Goal: Information Seeking & Learning: Learn about a topic

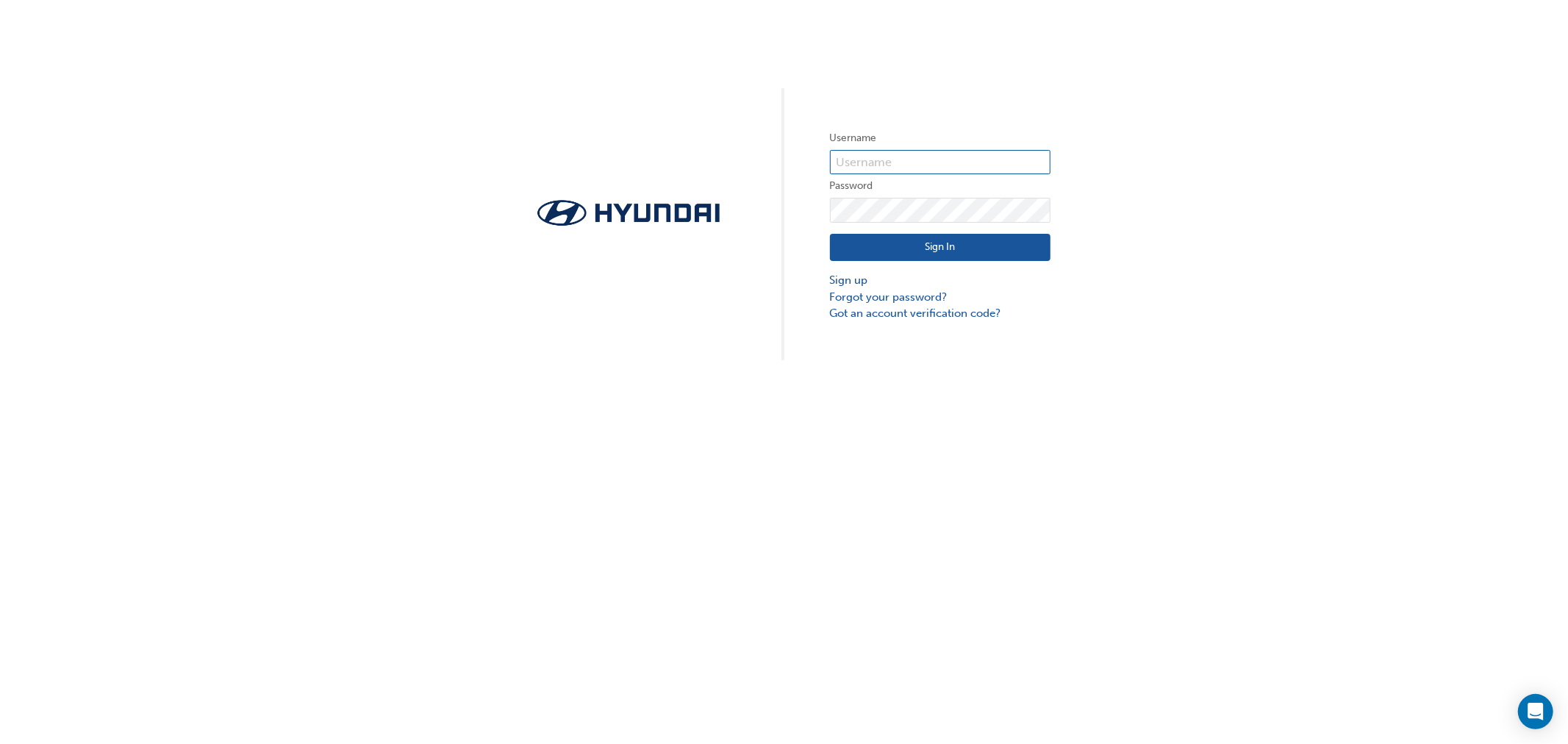
type input "26542"
click at [877, 240] on button "Sign In" at bounding box center [939, 247] width 220 height 28
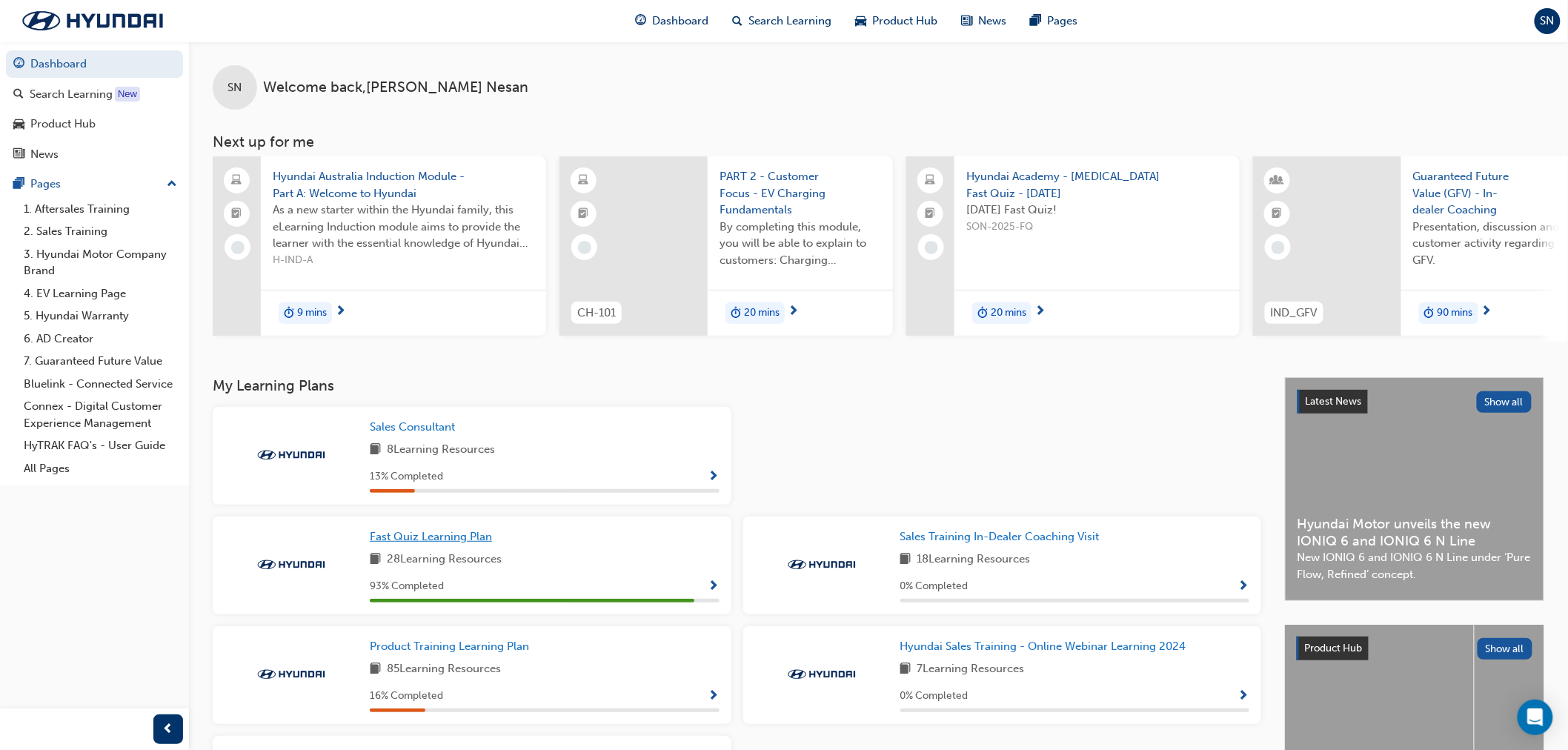
click at [416, 546] on link "Fast Quiz Learning Plan" at bounding box center [434, 537] width 128 height 17
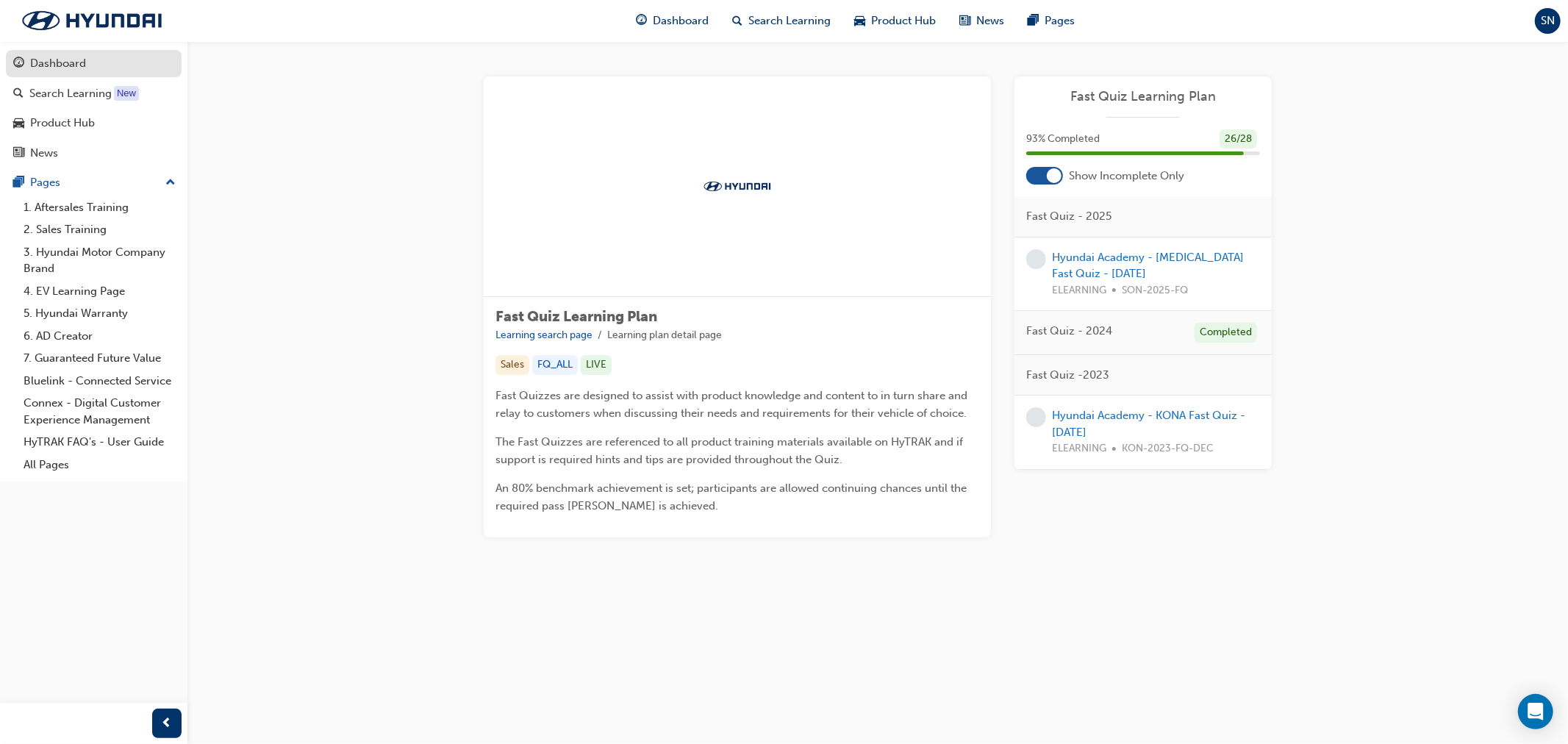
click at [43, 73] on link "Dashboard" at bounding box center [93, 63] width 175 height 27
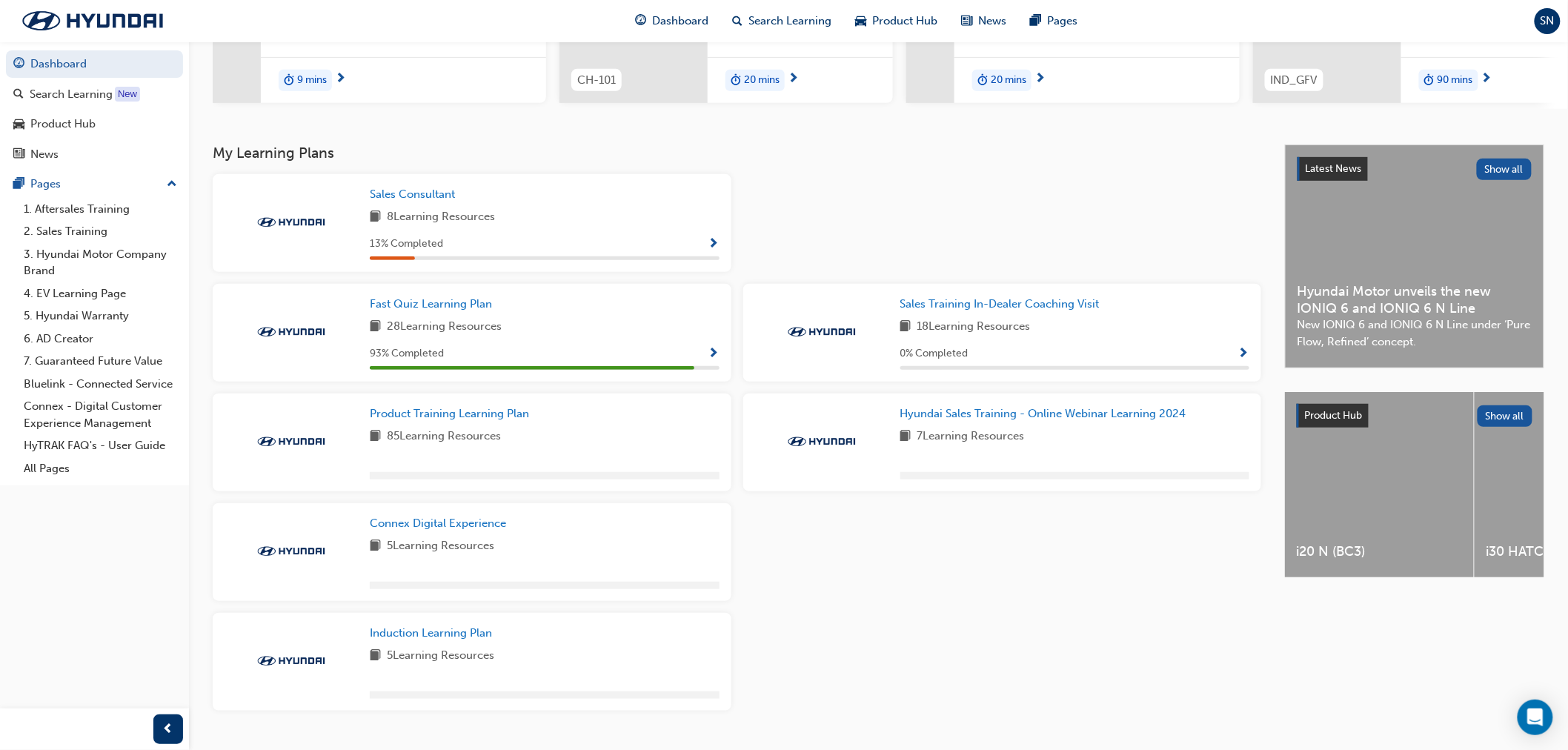
scroll to position [270, 0]
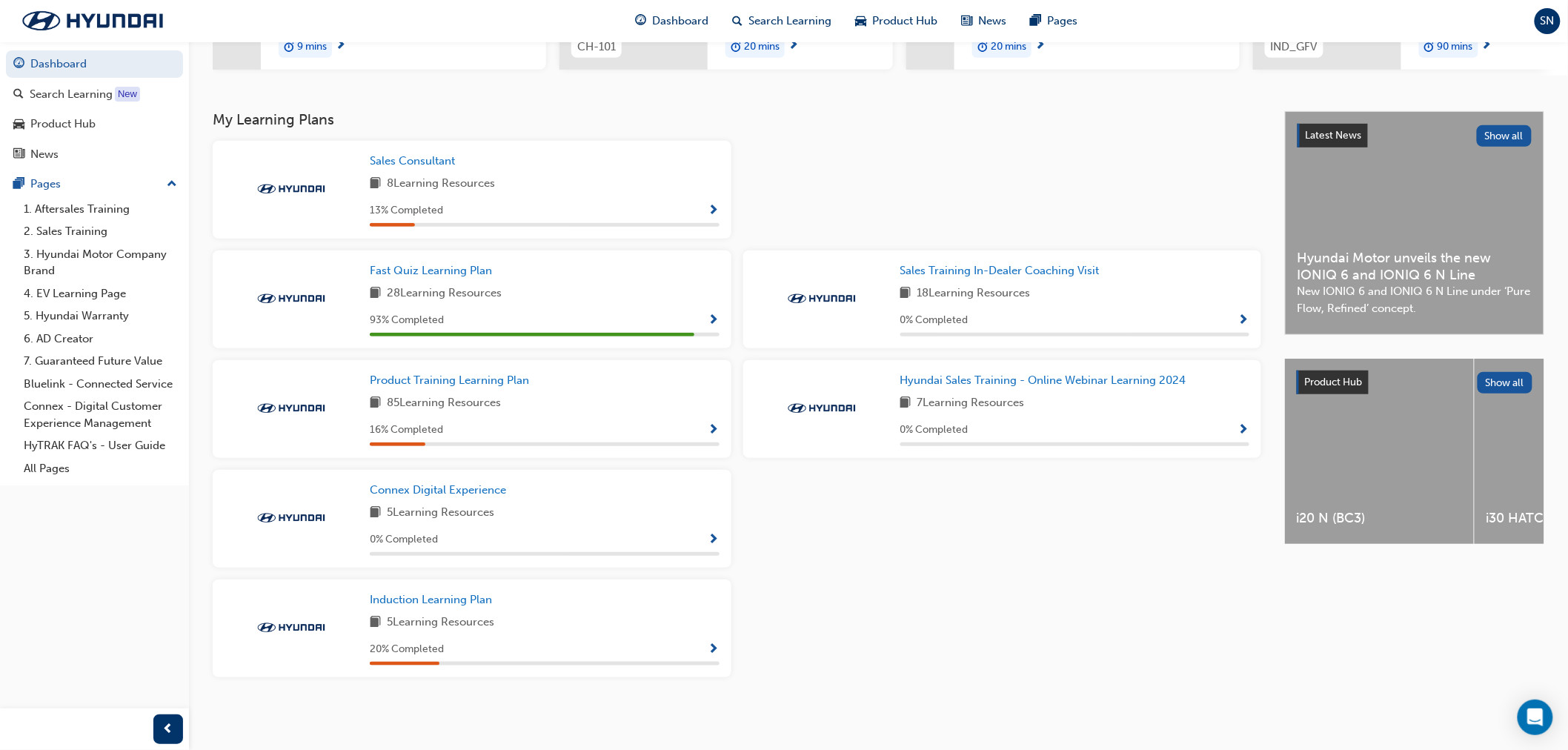
click at [716, 316] on span "Show Progress" at bounding box center [714, 321] width 11 height 14
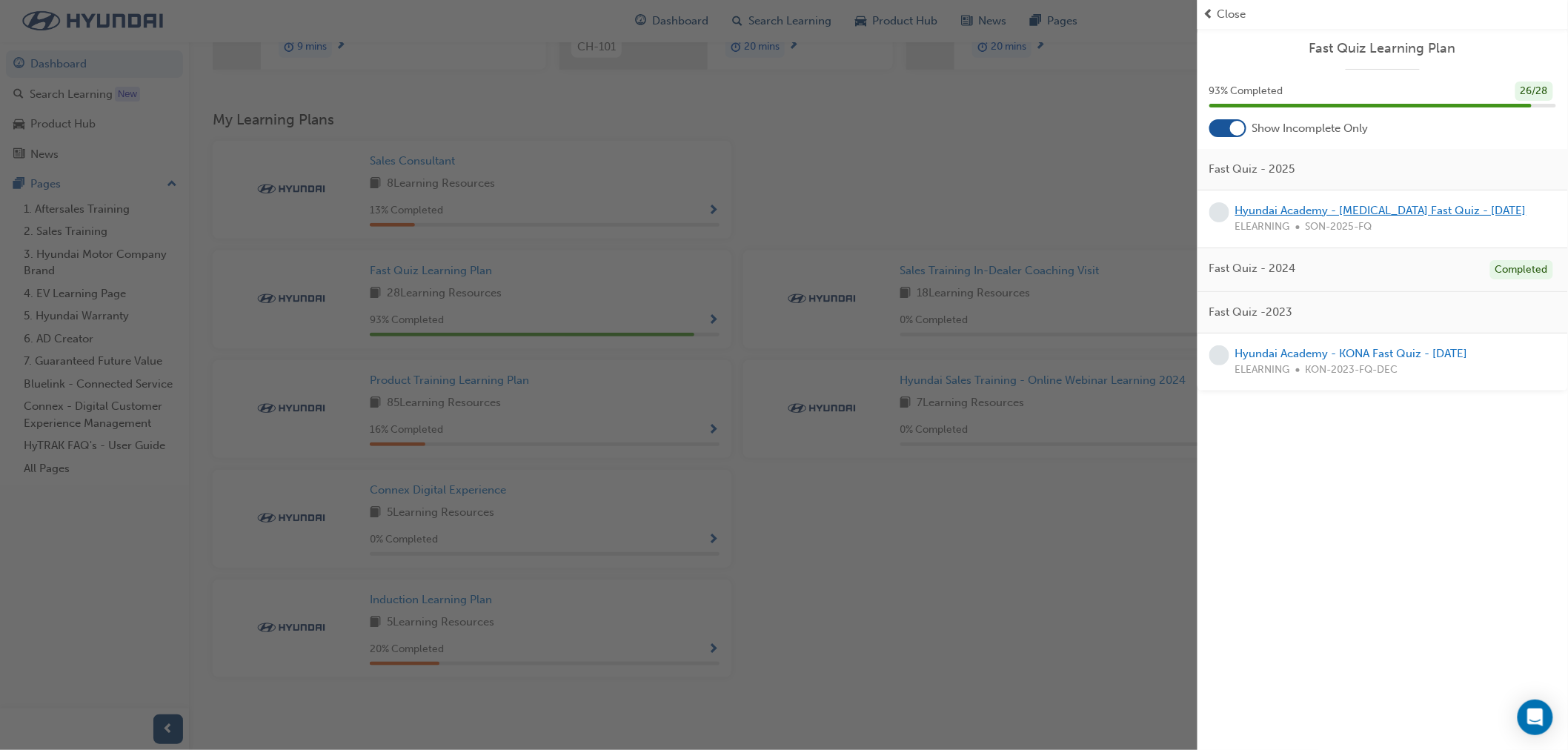
click at [1314, 210] on link "Hyundai Academy - Sonata Fast Quiz - September 2025" at bounding box center [1381, 211] width 291 height 14
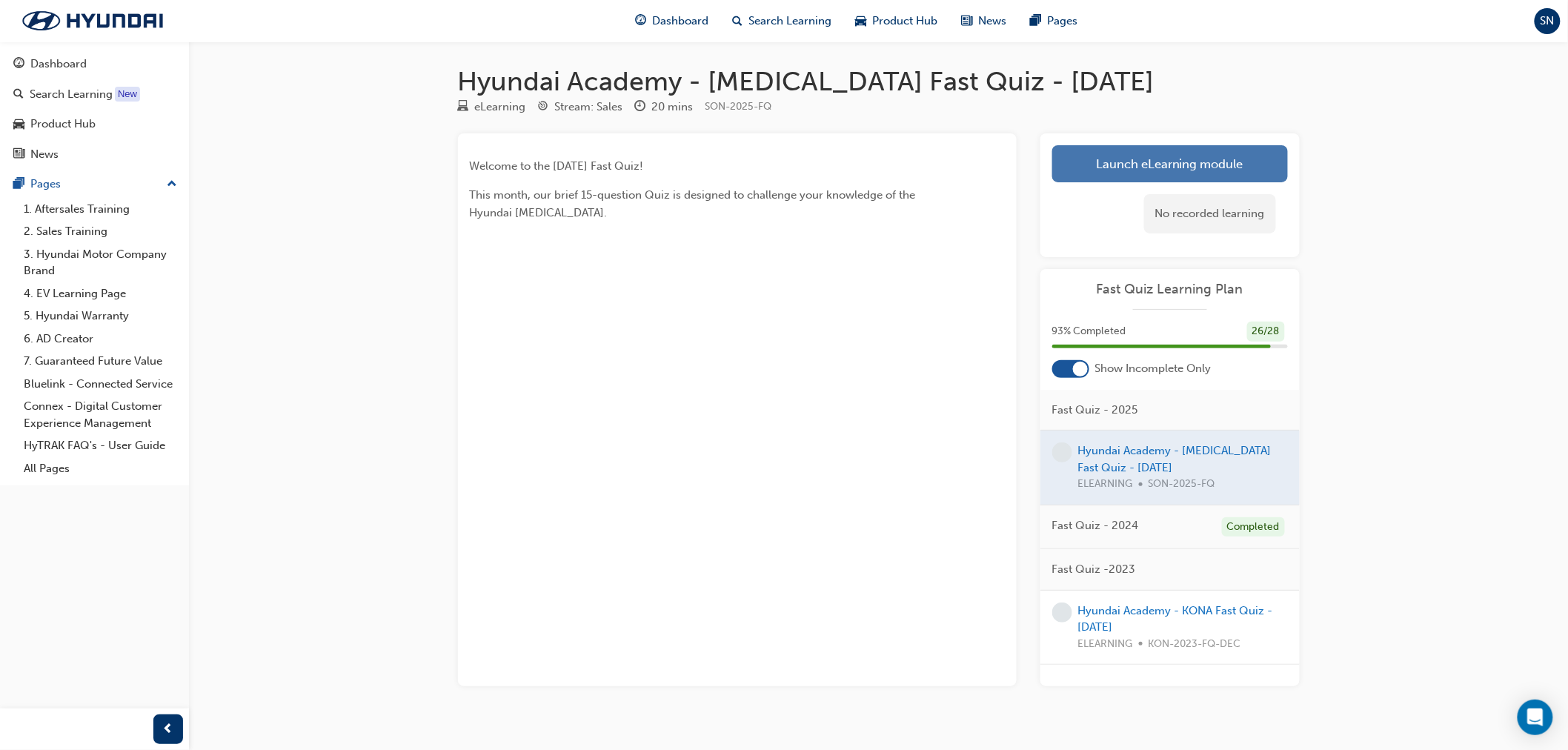
click at [1225, 163] on link "Launch eLearning module" at bounding box center [1170, 163] width 236 height 37
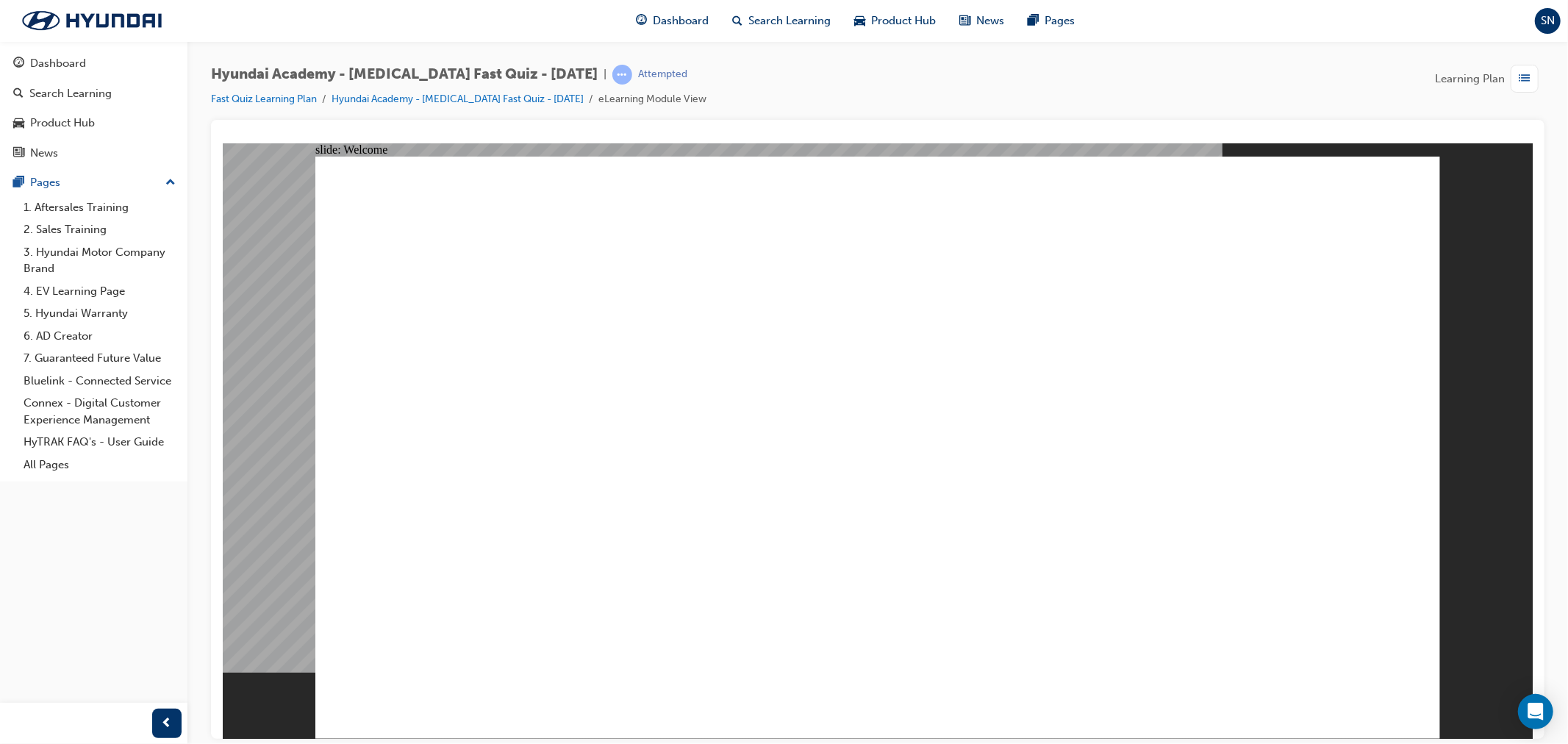
drag, startPoint x: 650, startPoint y: 647, endPoint x: 650, endPoint y: 677, distance: 30.0
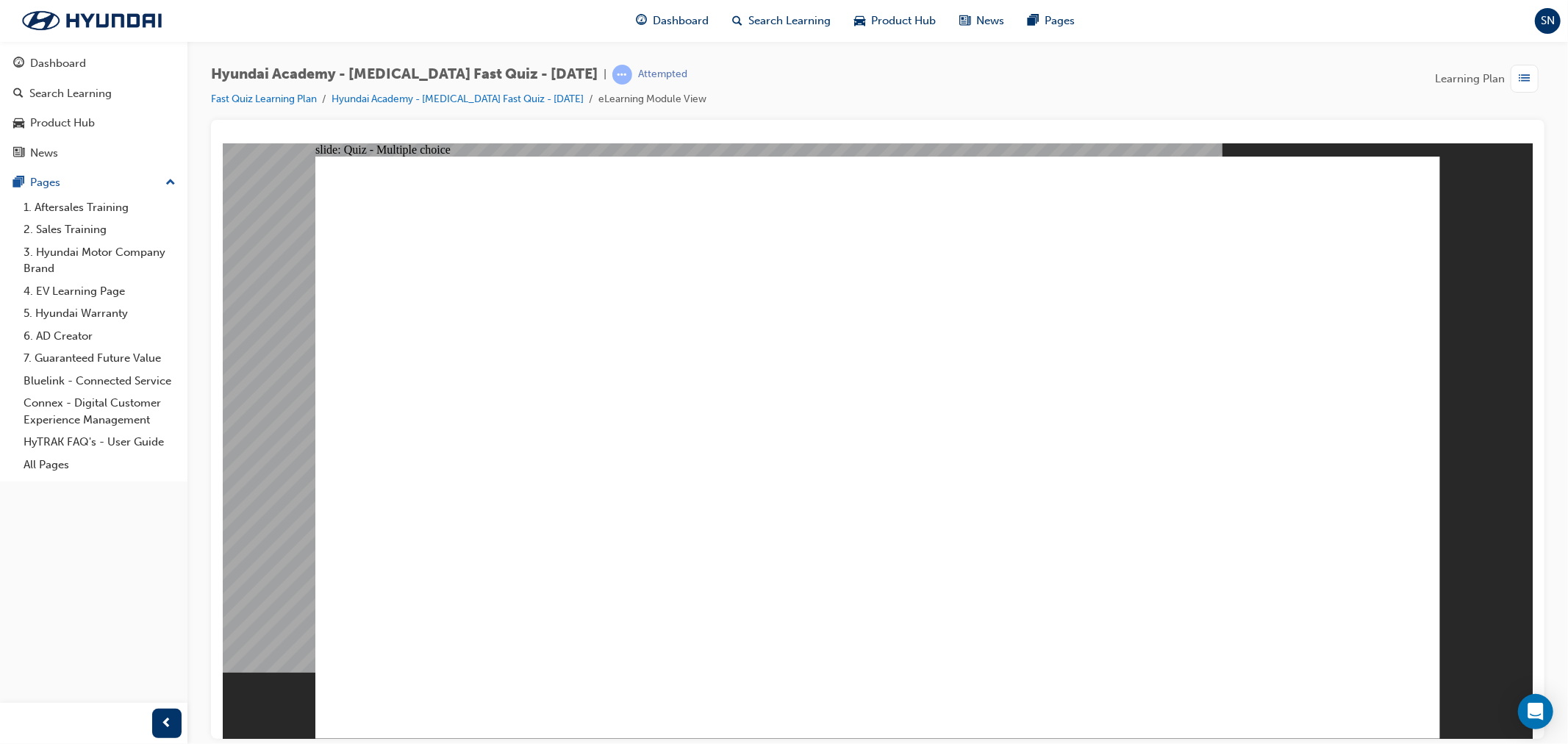
radio input "true"
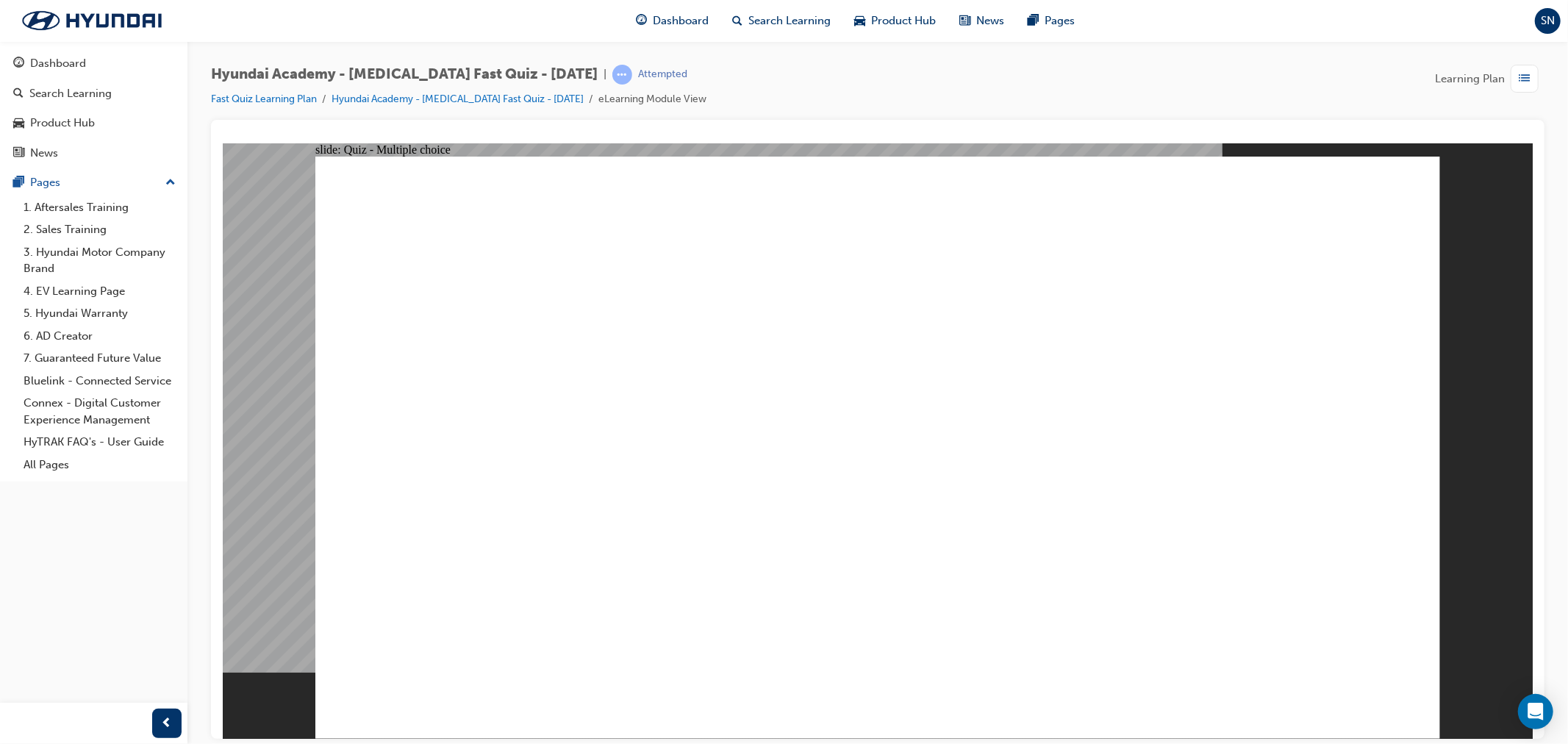
radio input "true"
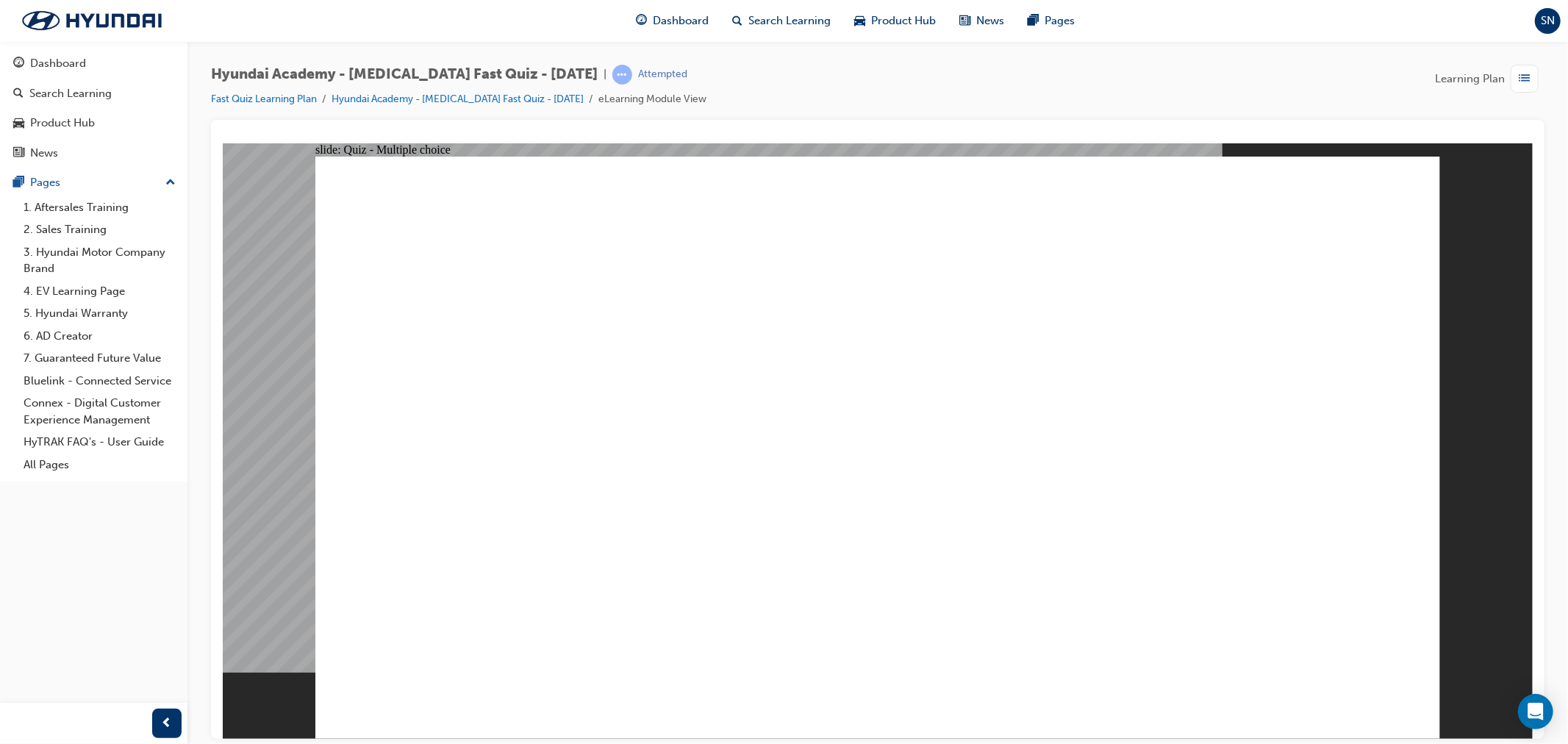
checkbox input "true"
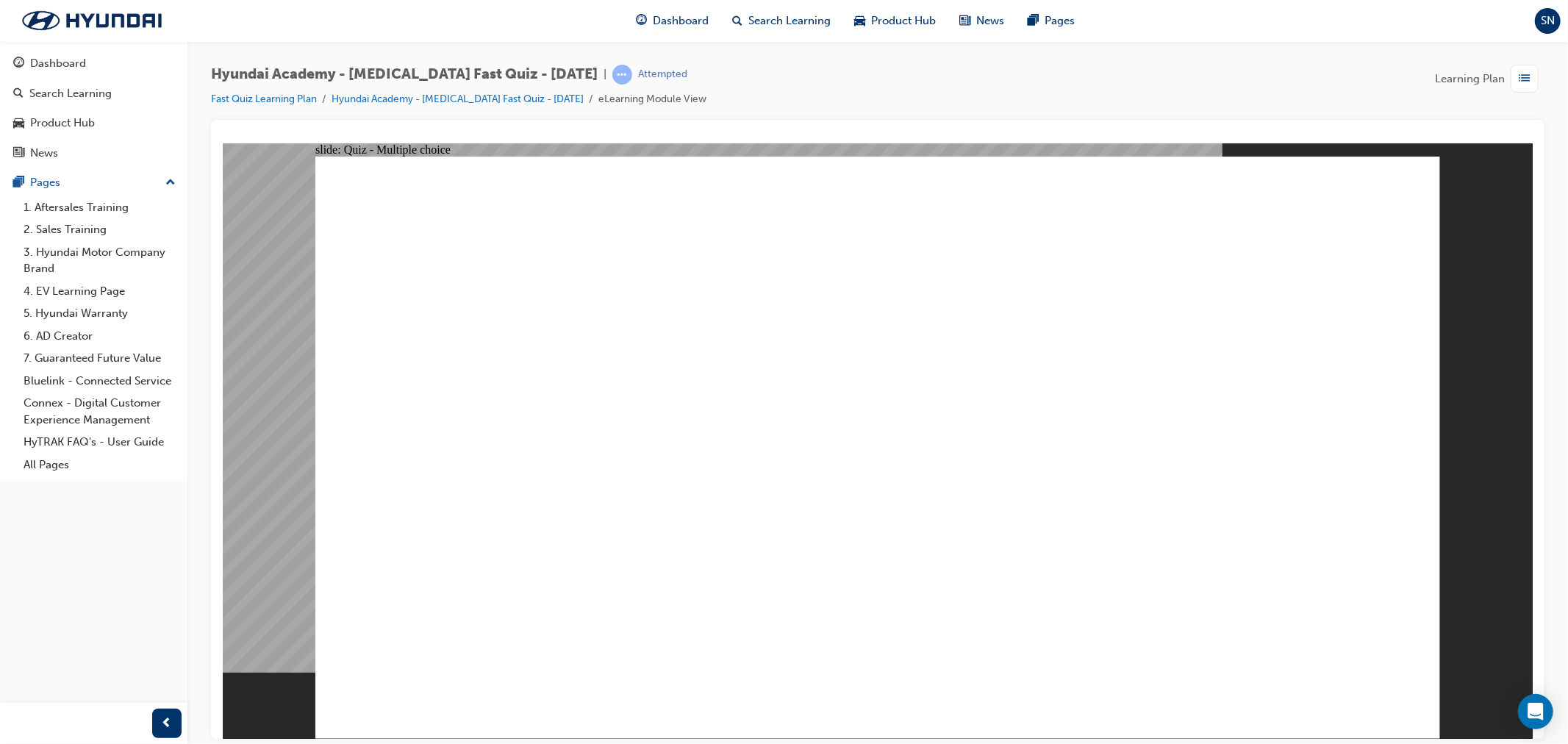
checkbox input "true"
radio input "true"
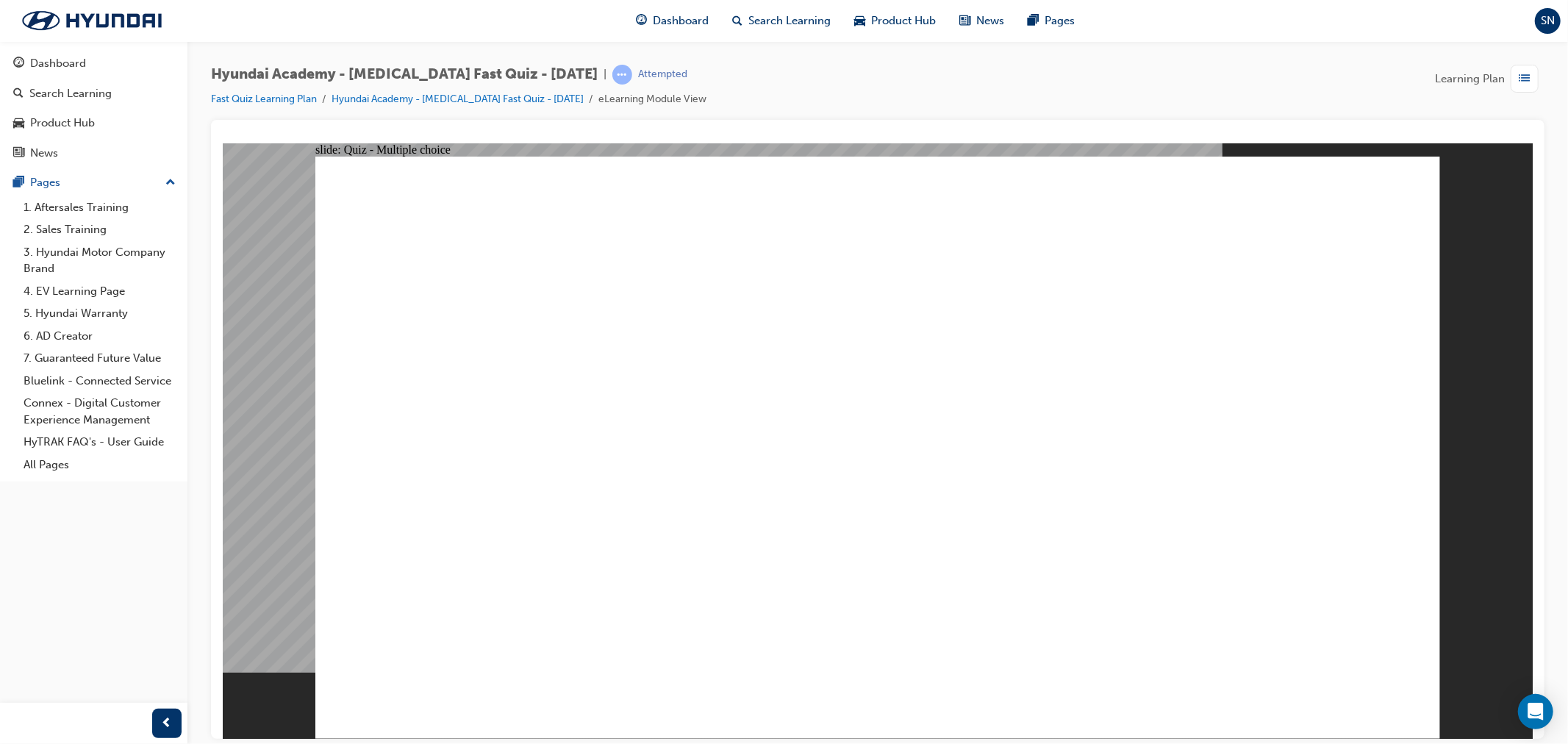
checkbox input "true"
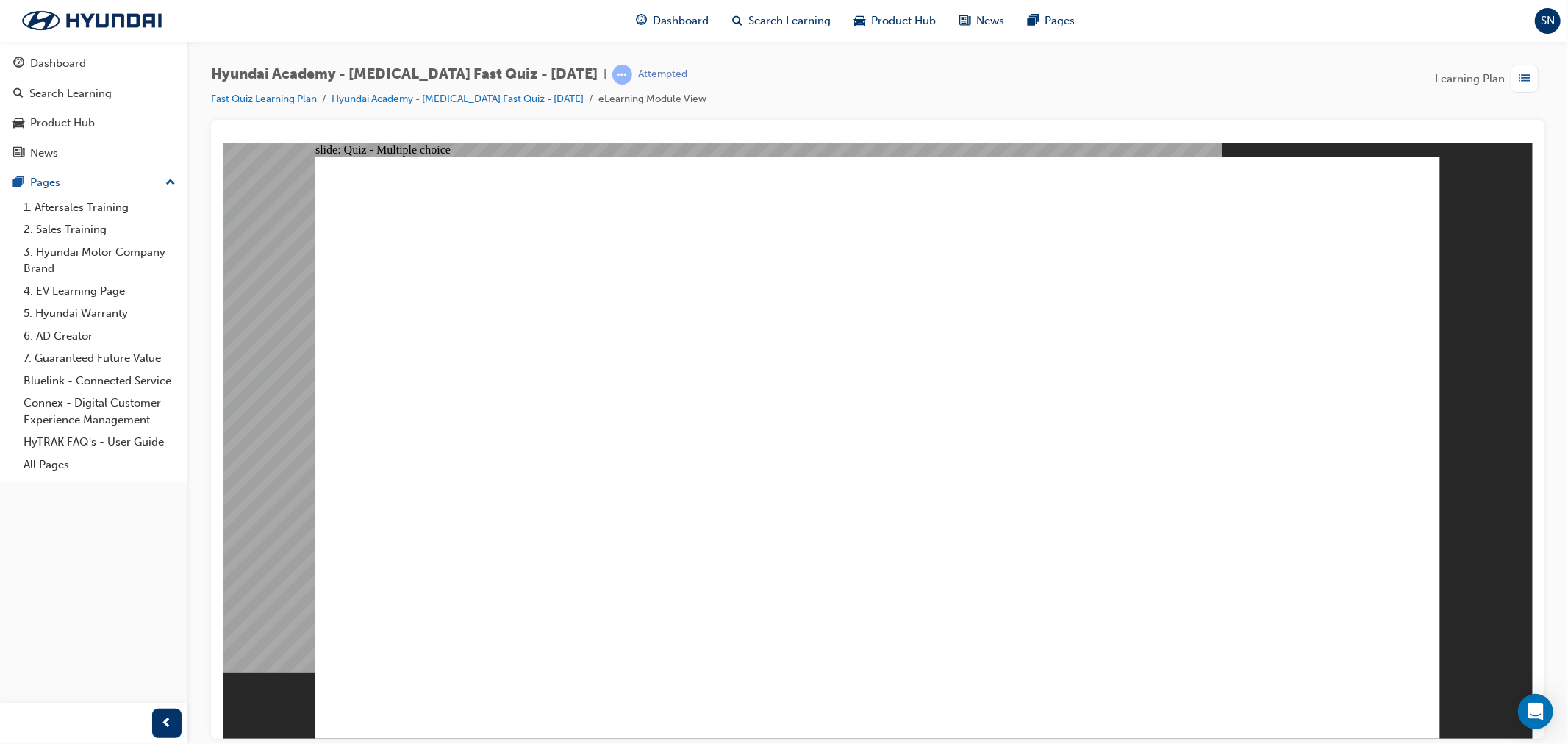
checkbox input "true"
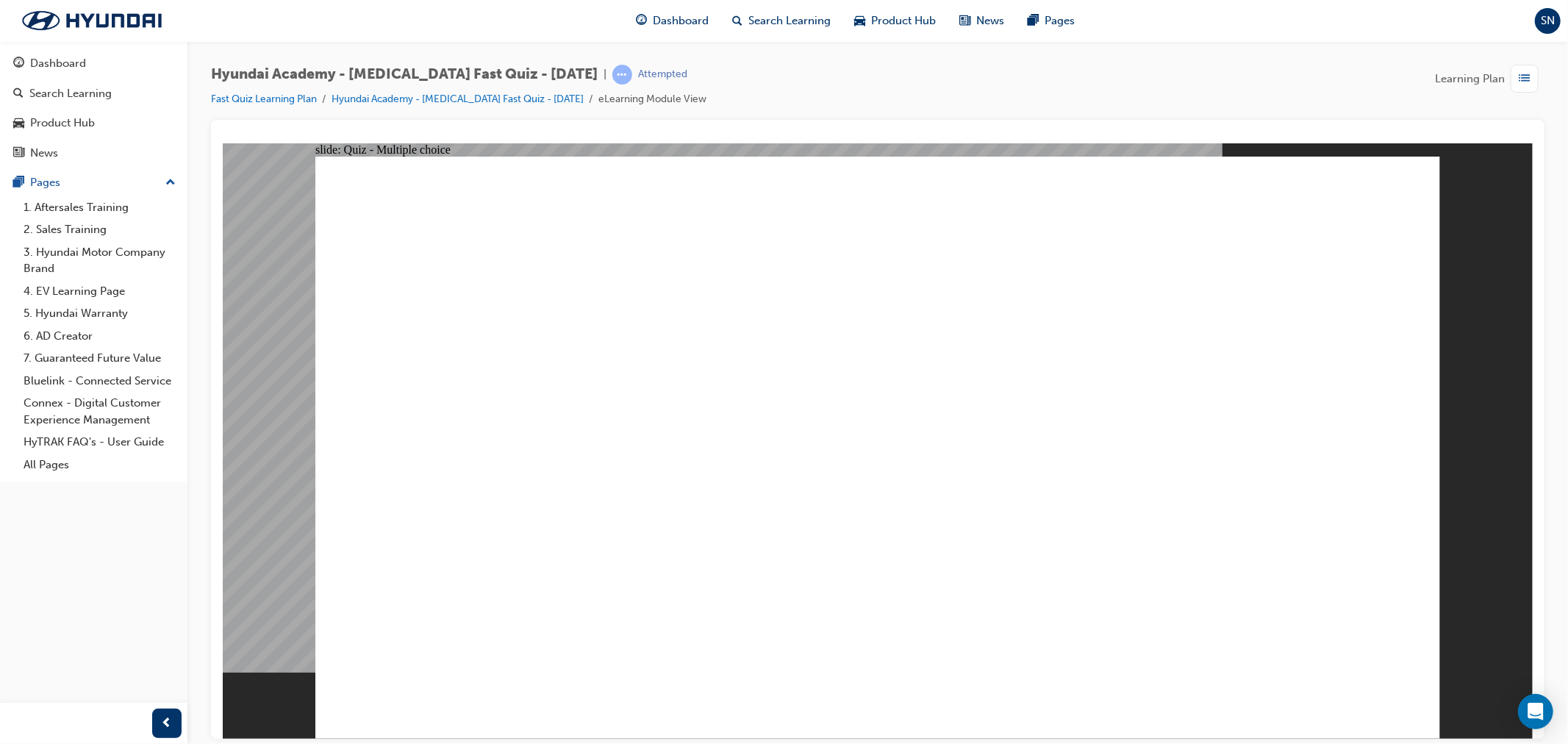
checkbox input "false"
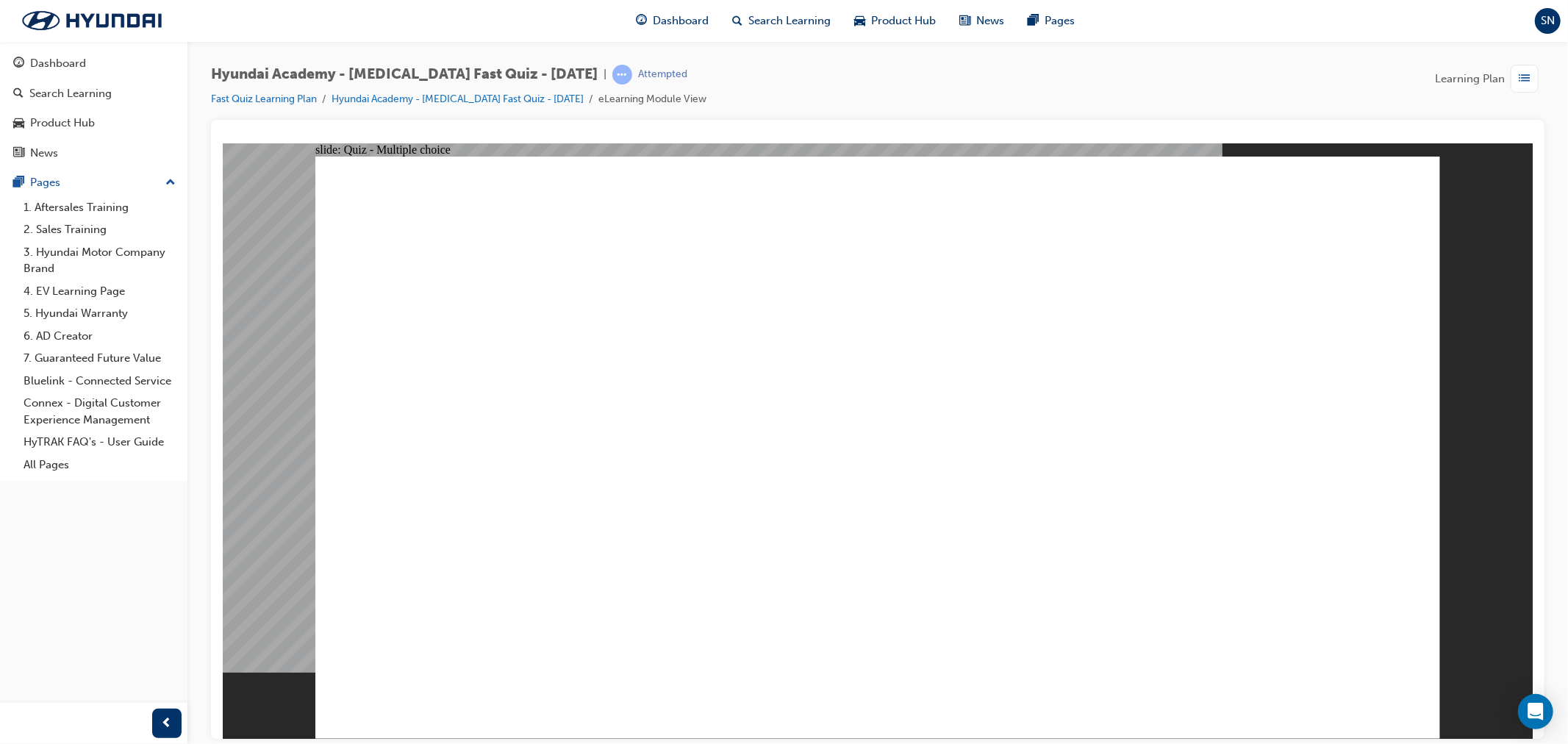
radio input "true"
checkbox input "true"
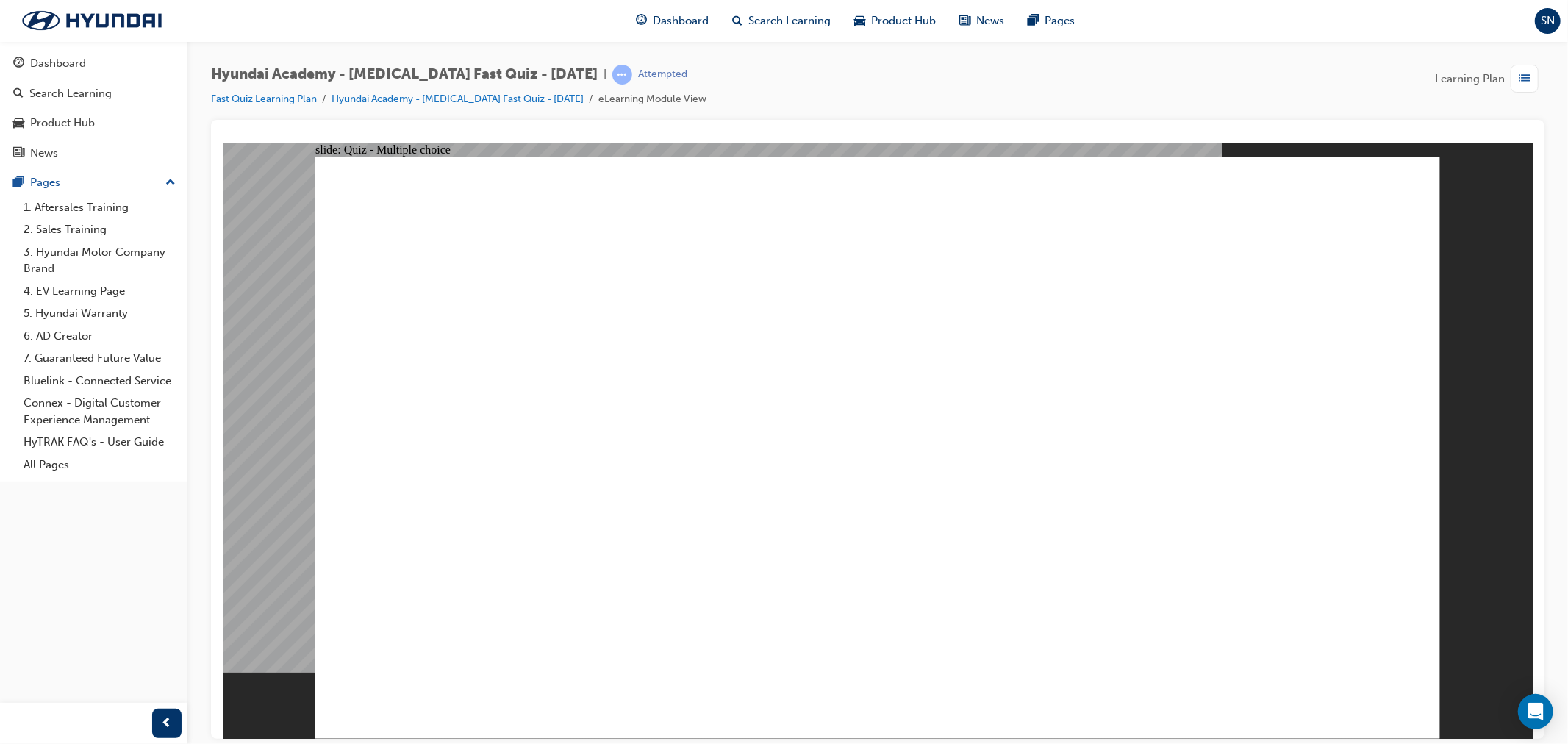
checkbox input "true"
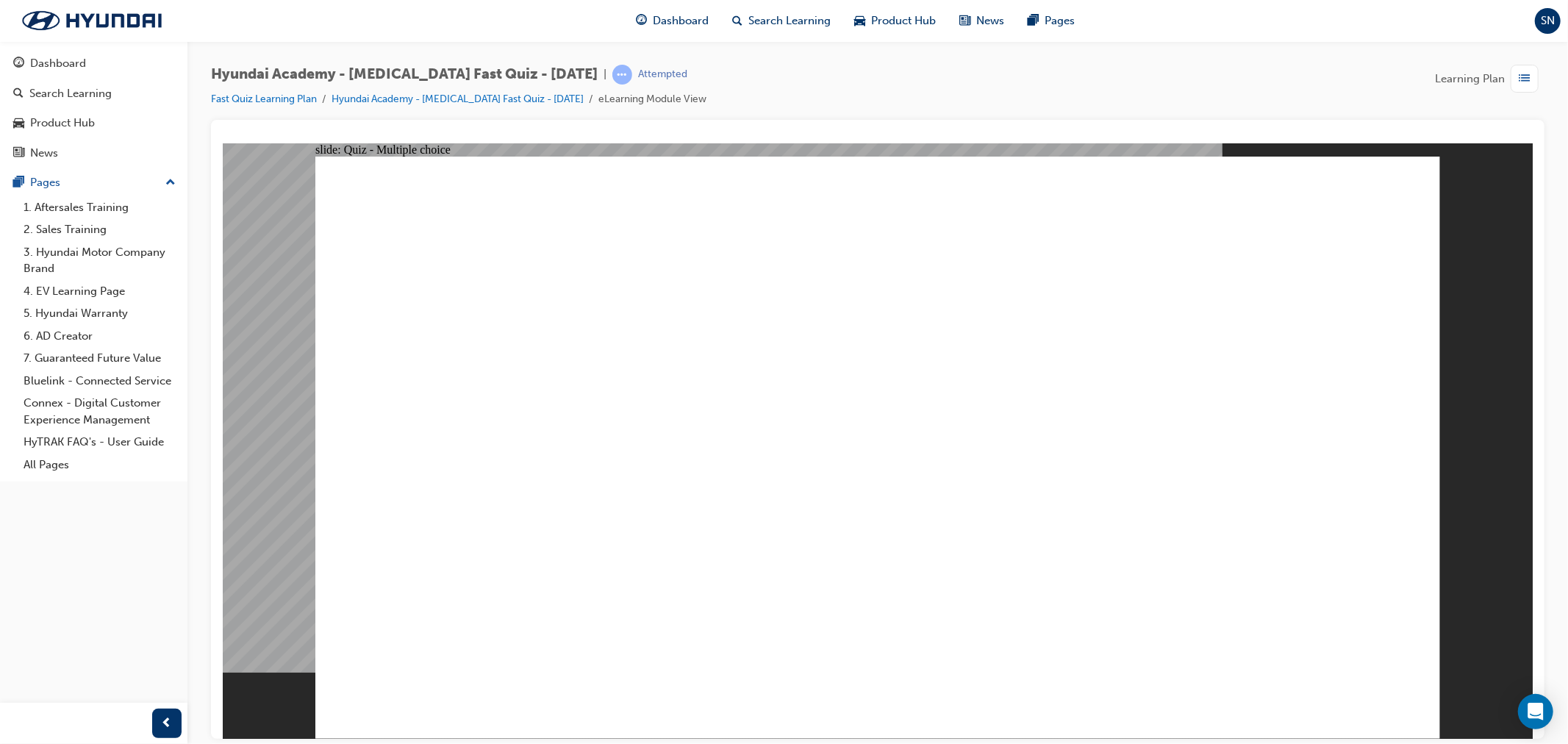
checkbox input "true"
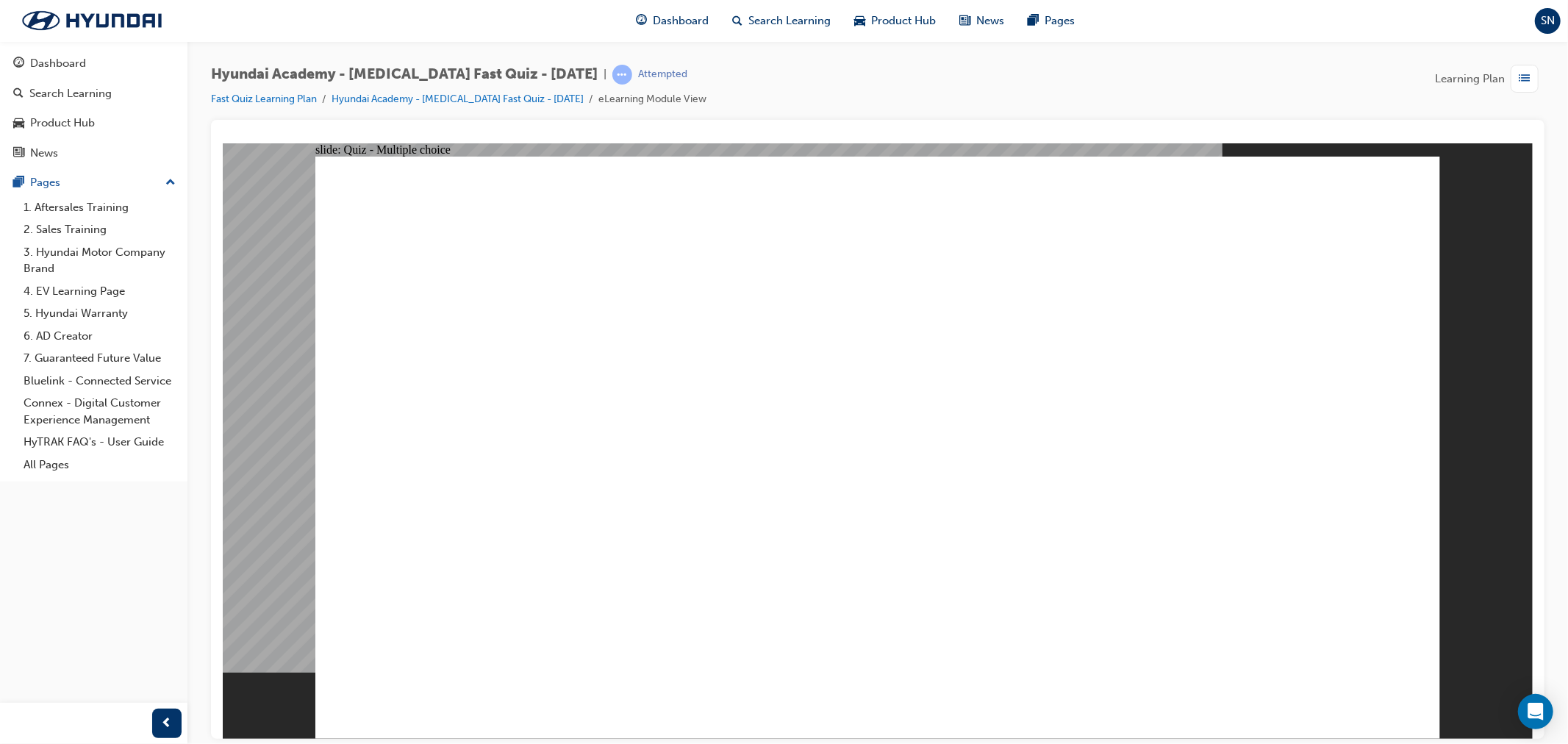
radio input "true"
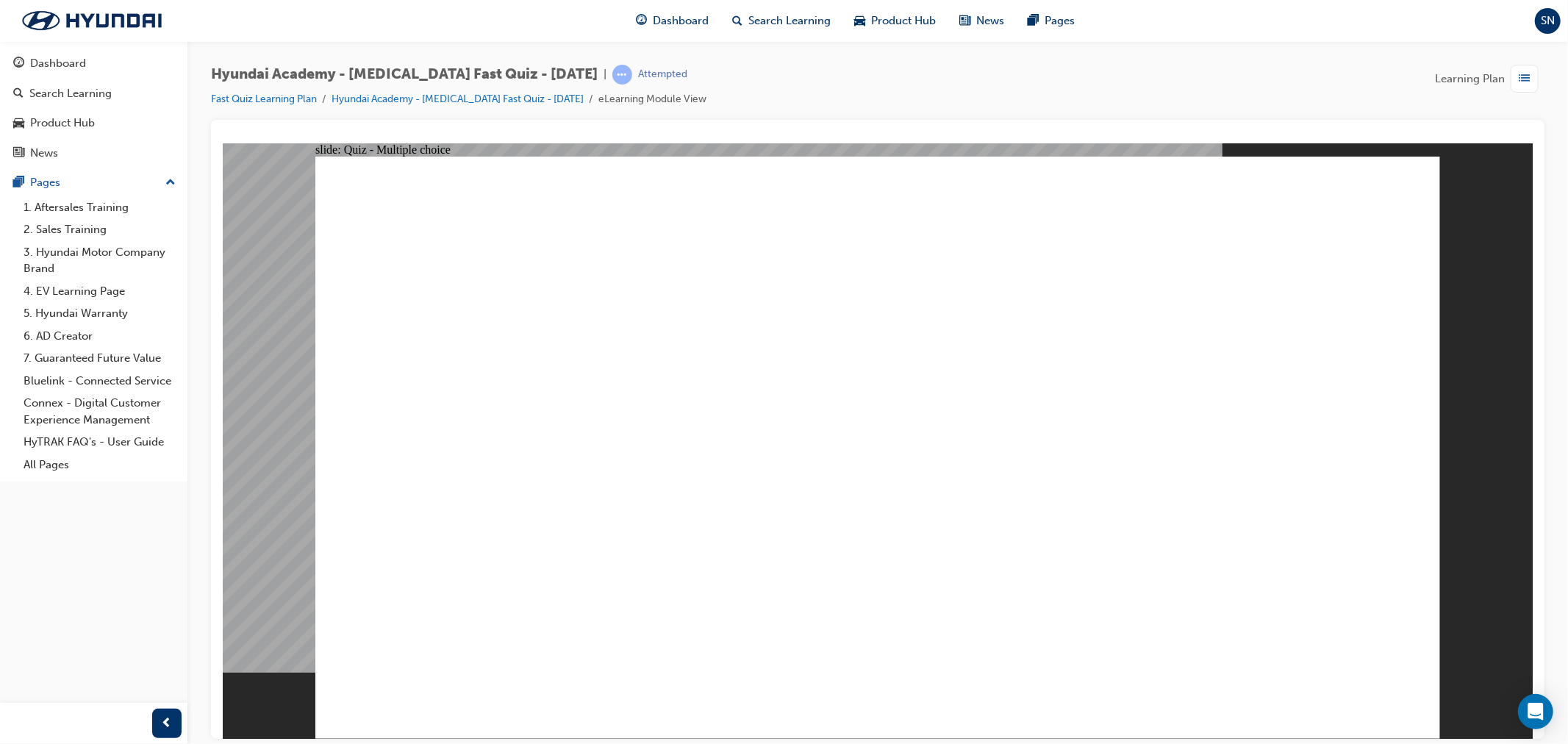
checkbox input "true"
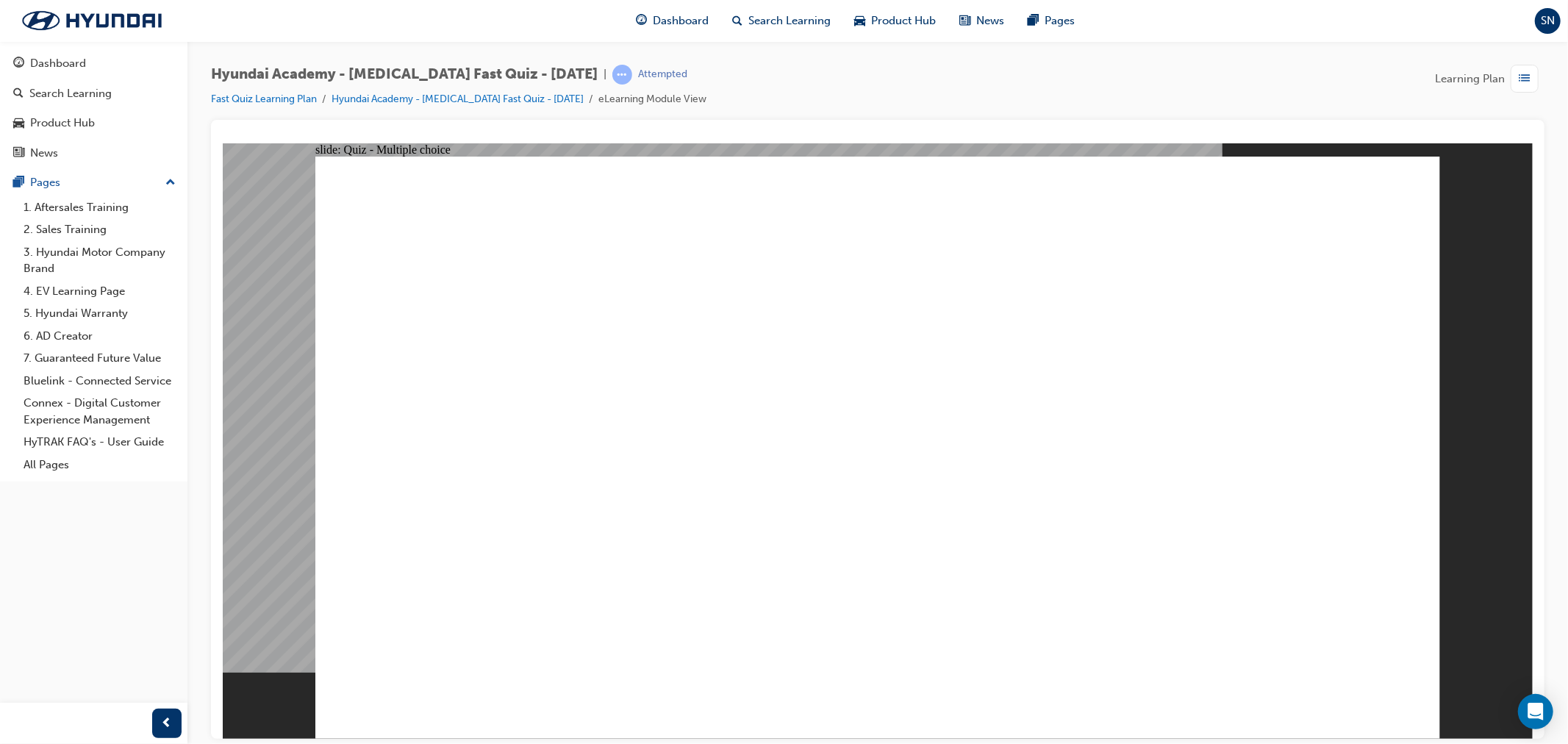
checkbox input "true"
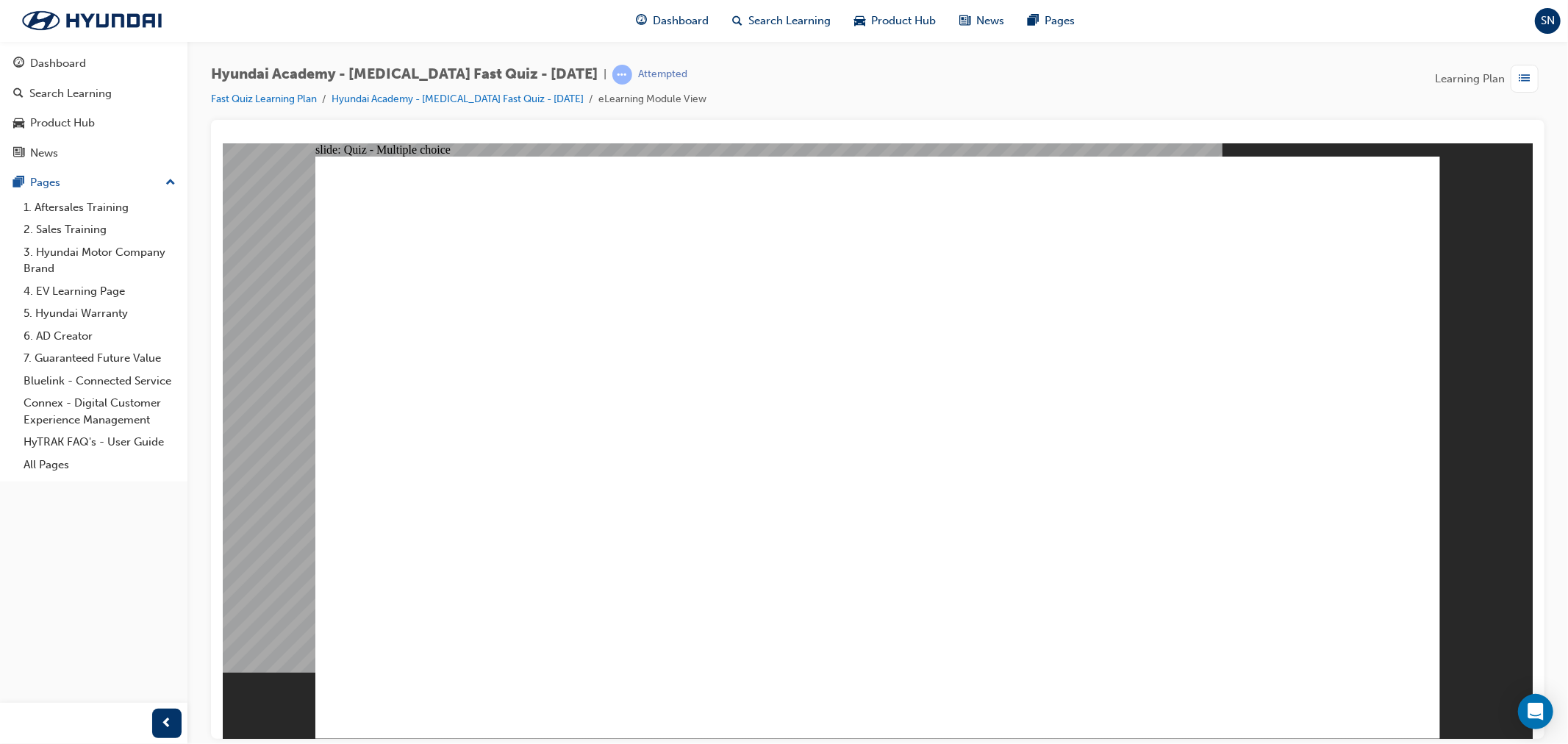
radio input "true"
drag, startPoint x: 774, startPoint y: 401, endPoint x: 772, endPoint y: 415, distance: 14.1
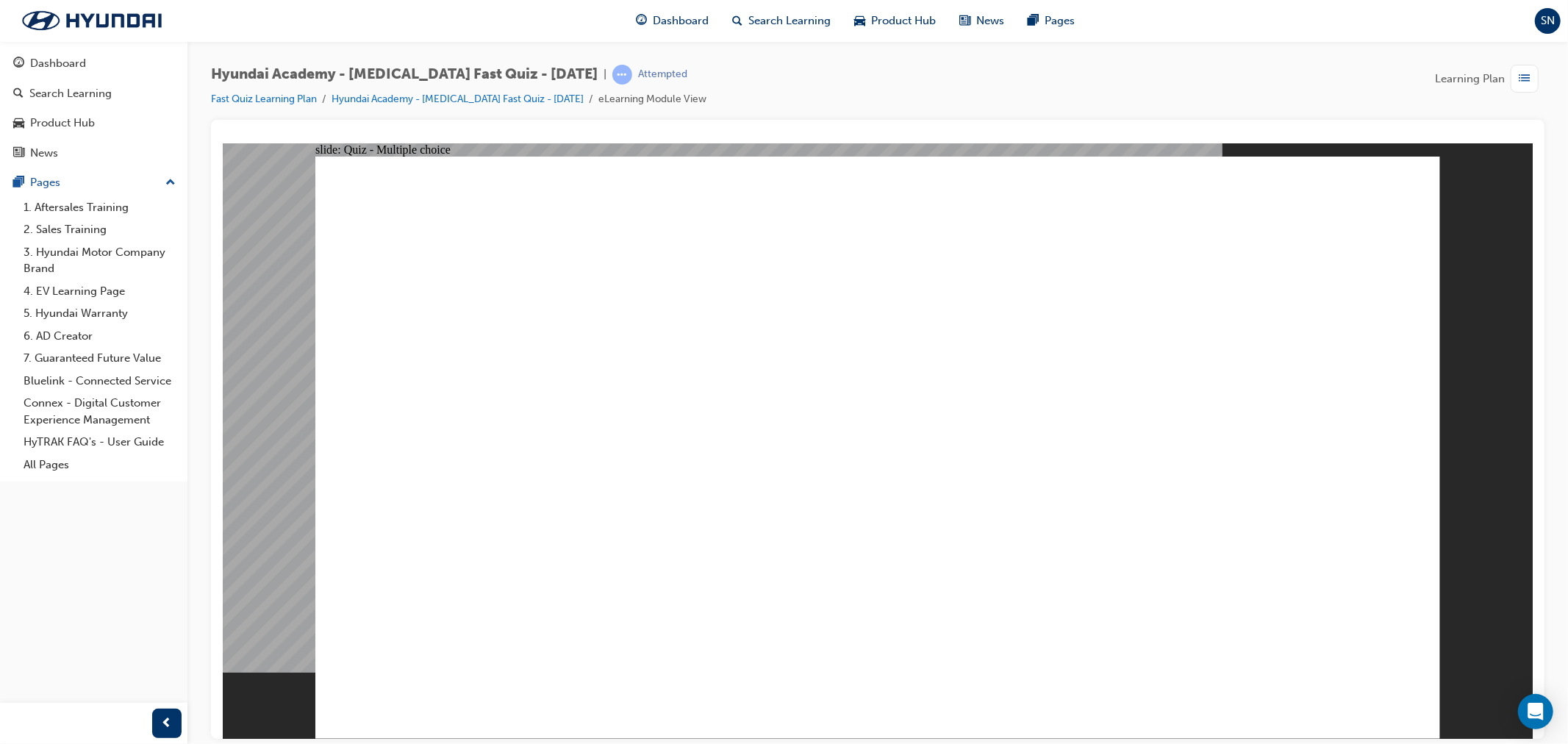
radio input "true"
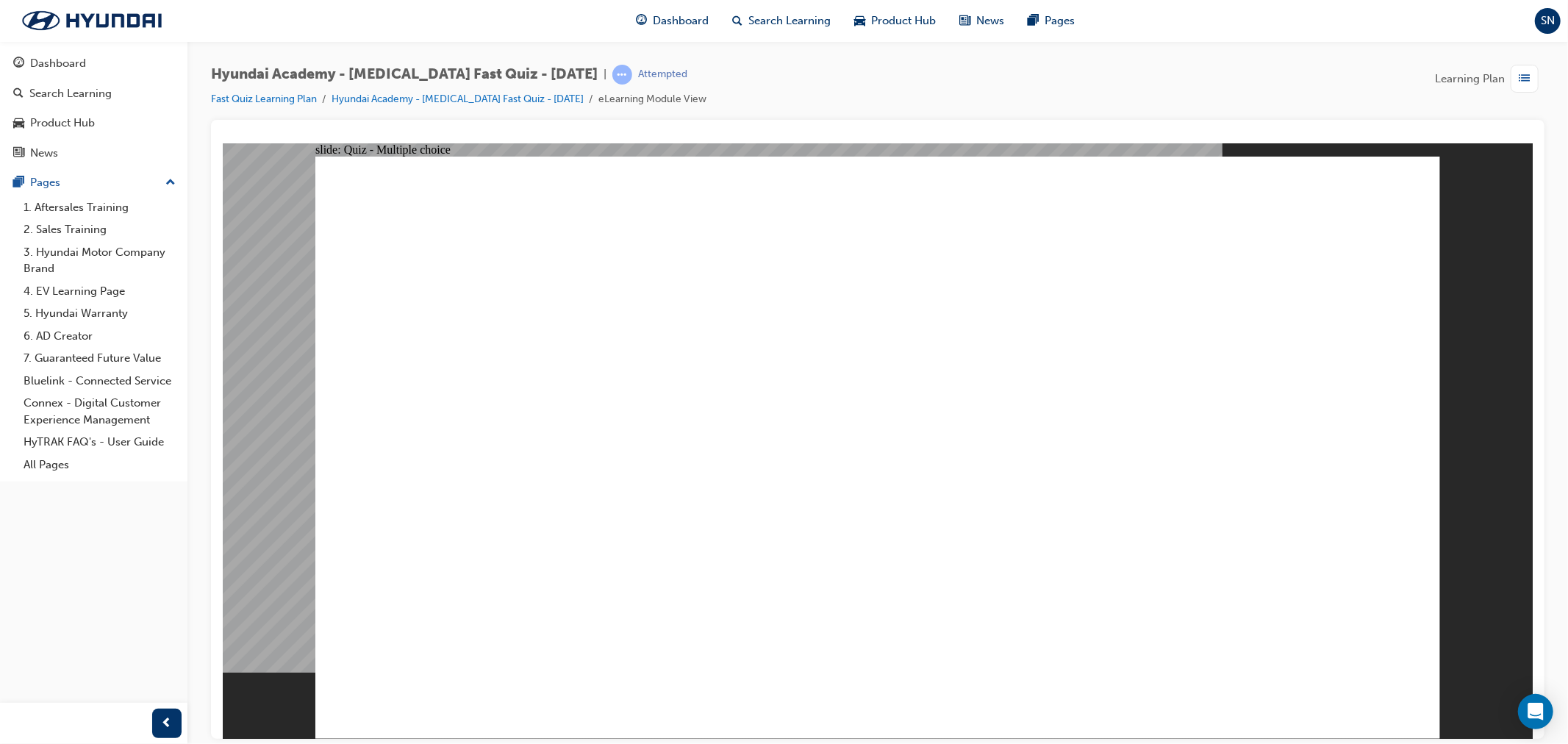
drag, startPoint x: 1026, startPoint y: 472, endPoint x: 1040, endPoint y: 508, distance: 38.6
radio input "true"
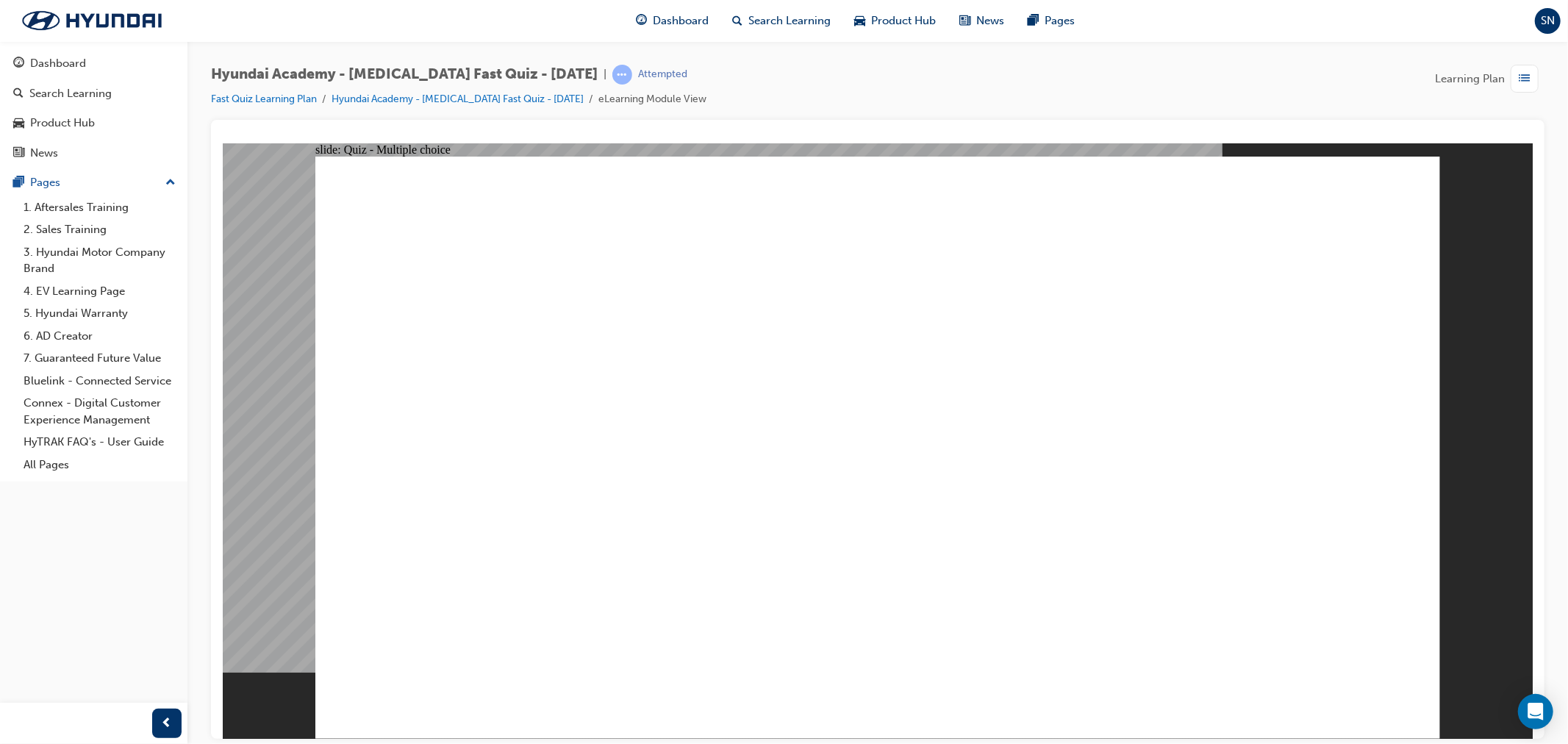
radio input "true"
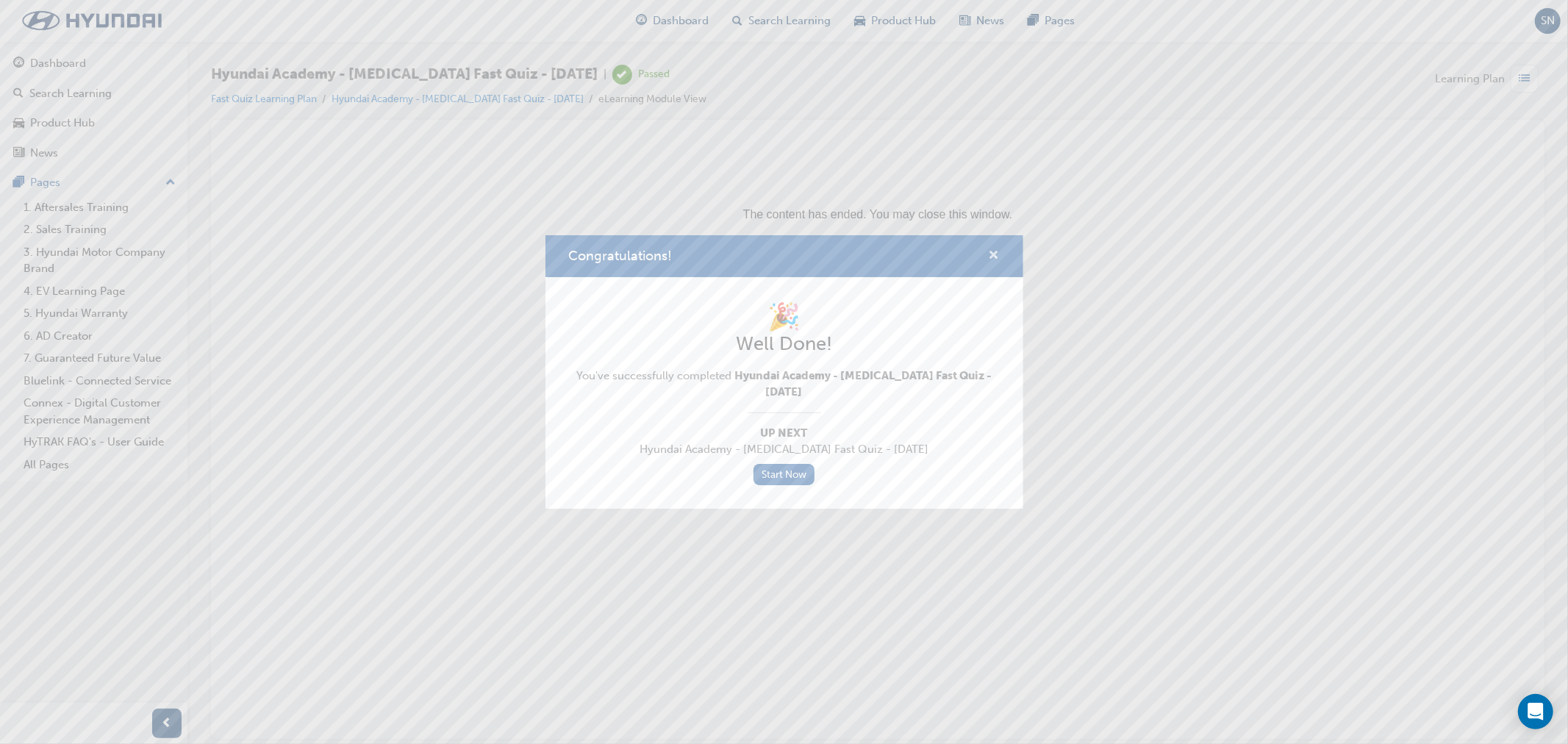
click at [994, 256] on span "cross-icon" at bounding box center [994, 257] width 11 height 13
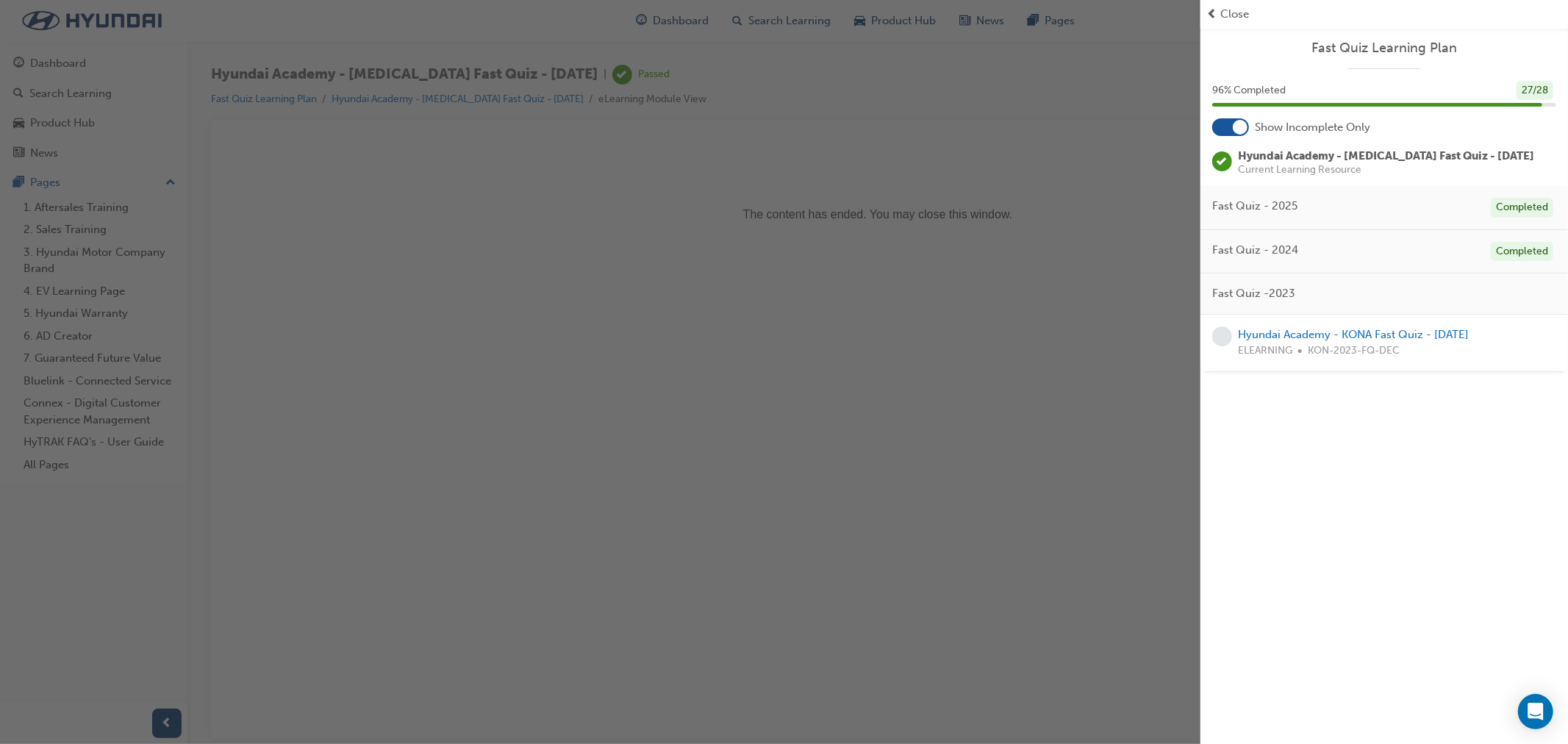
click at [60, 65] on div "button" at bounding box center [600, 372] width 1201 height 744
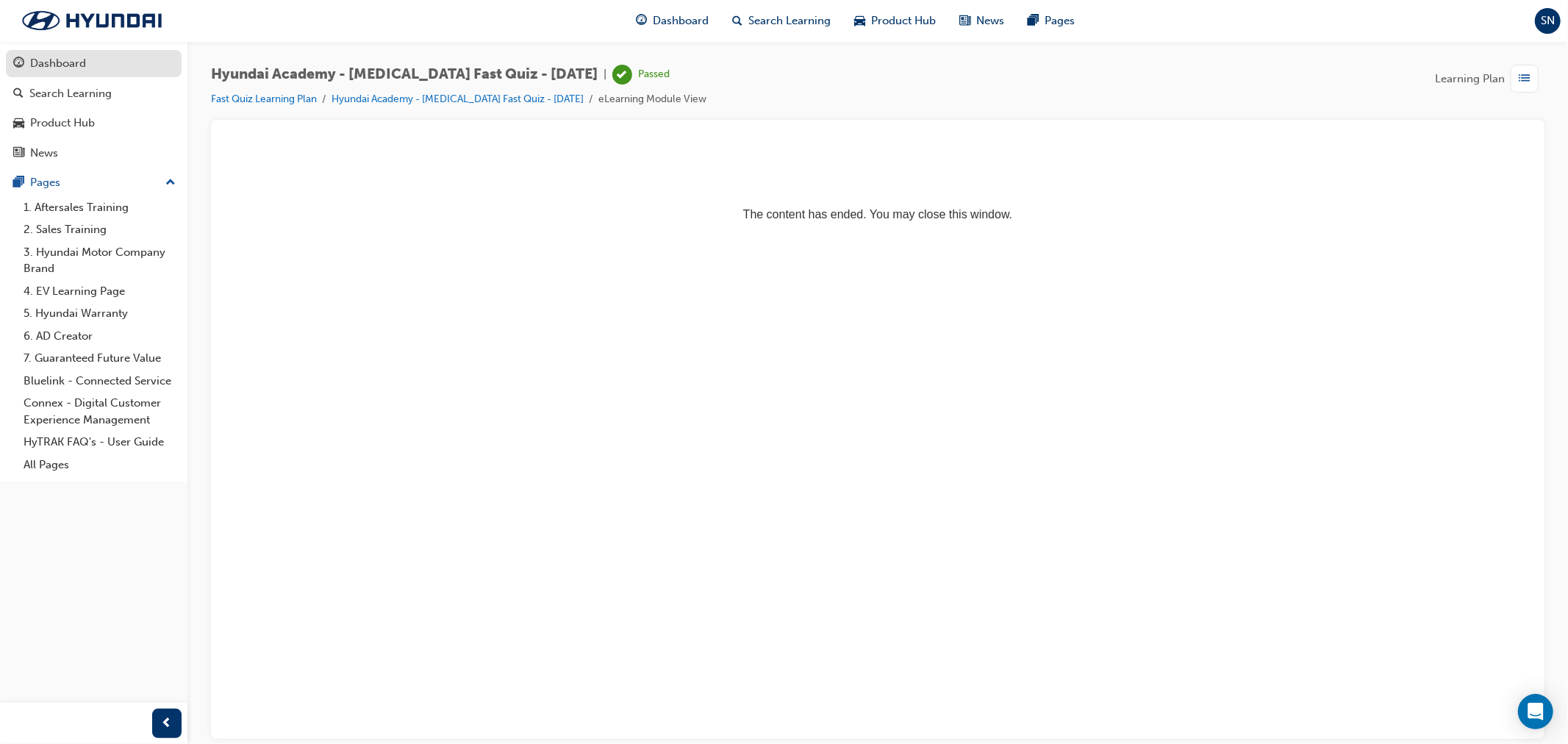
click at [60, 65] on div "Dashboard" at bounding box center [57, 63] width 56 height 17
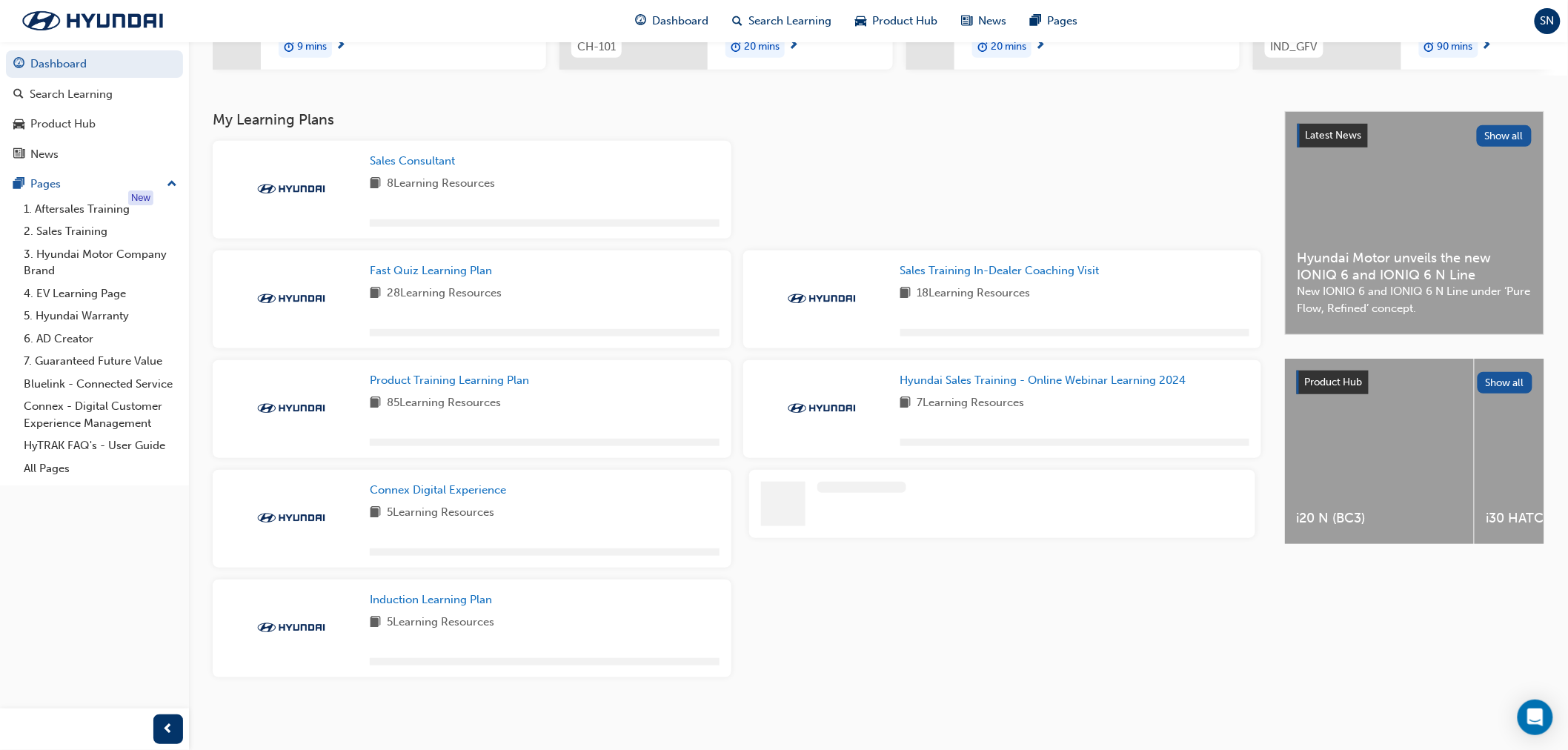
scroll to position [270, 0]
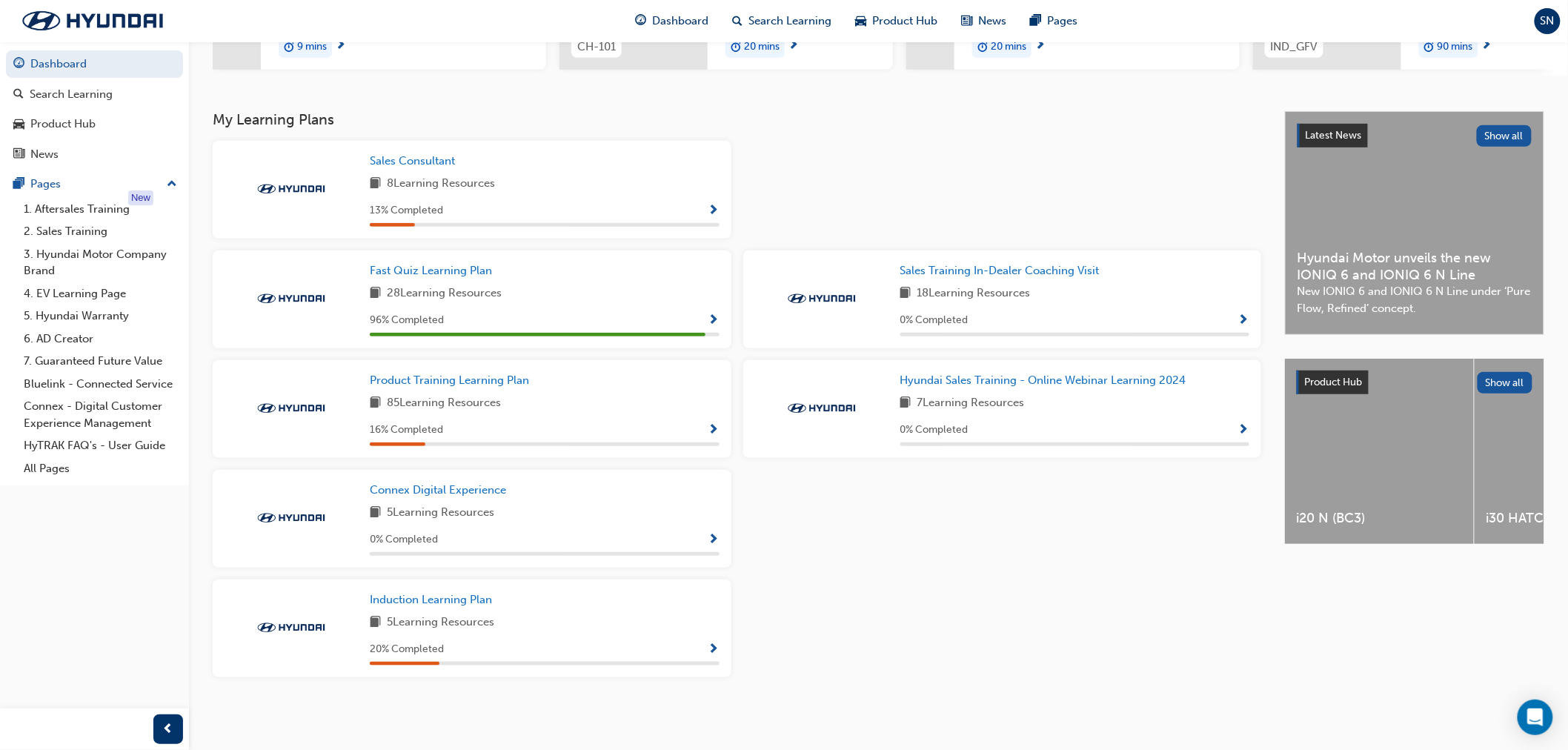
click at [713, 315] on span "Show Progress" at bounding box center [714, 321] width 11 height 14
